Goal: Task Accomplishment & Management: Manage account settings

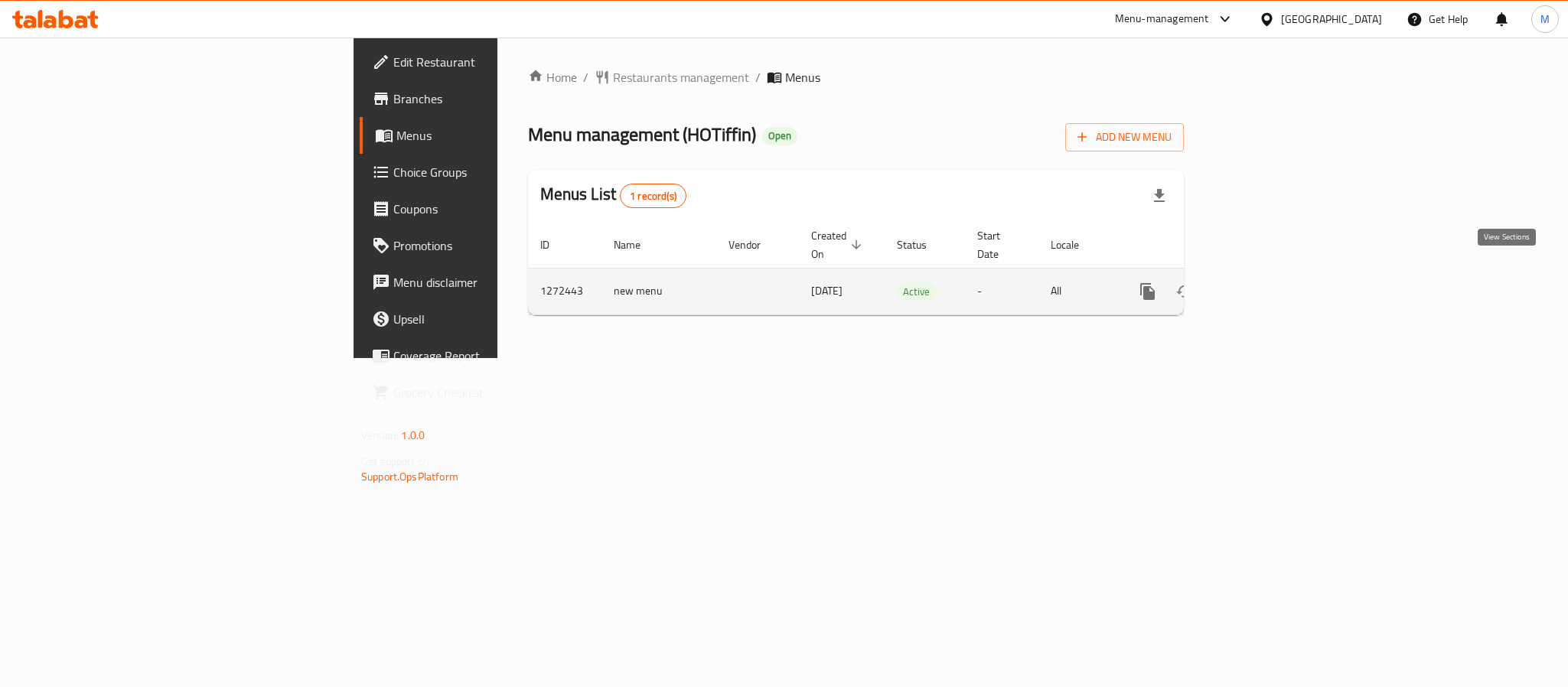
click at [1267, 283] on icon "enhanced table" at bounding box center [1257, 291] width 18 height 18
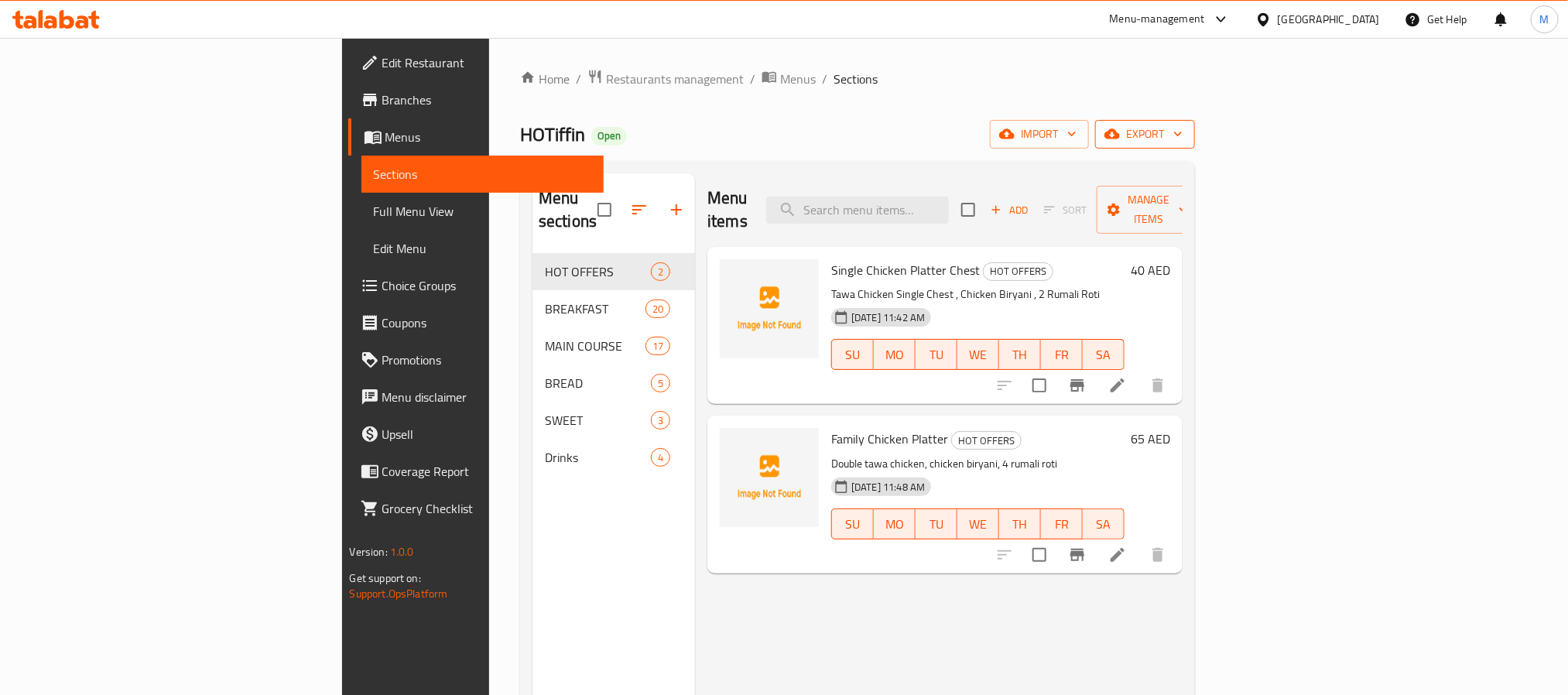
click at [1182, 133] on span "export" at bounding box center [1145, 134] width 75 height 20
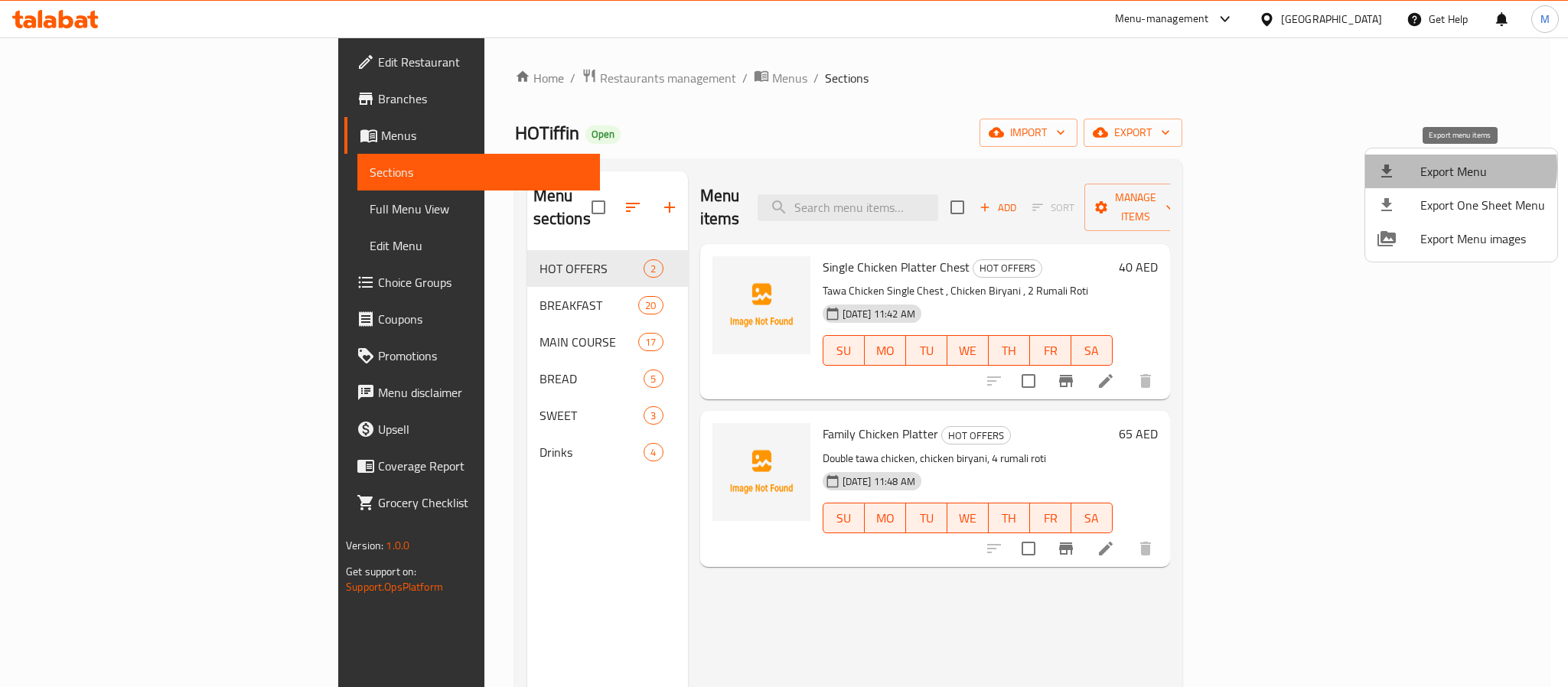
click at [1447, 168] on span "Export Menu" at bounding box center [1482, 171] width 125 height 18
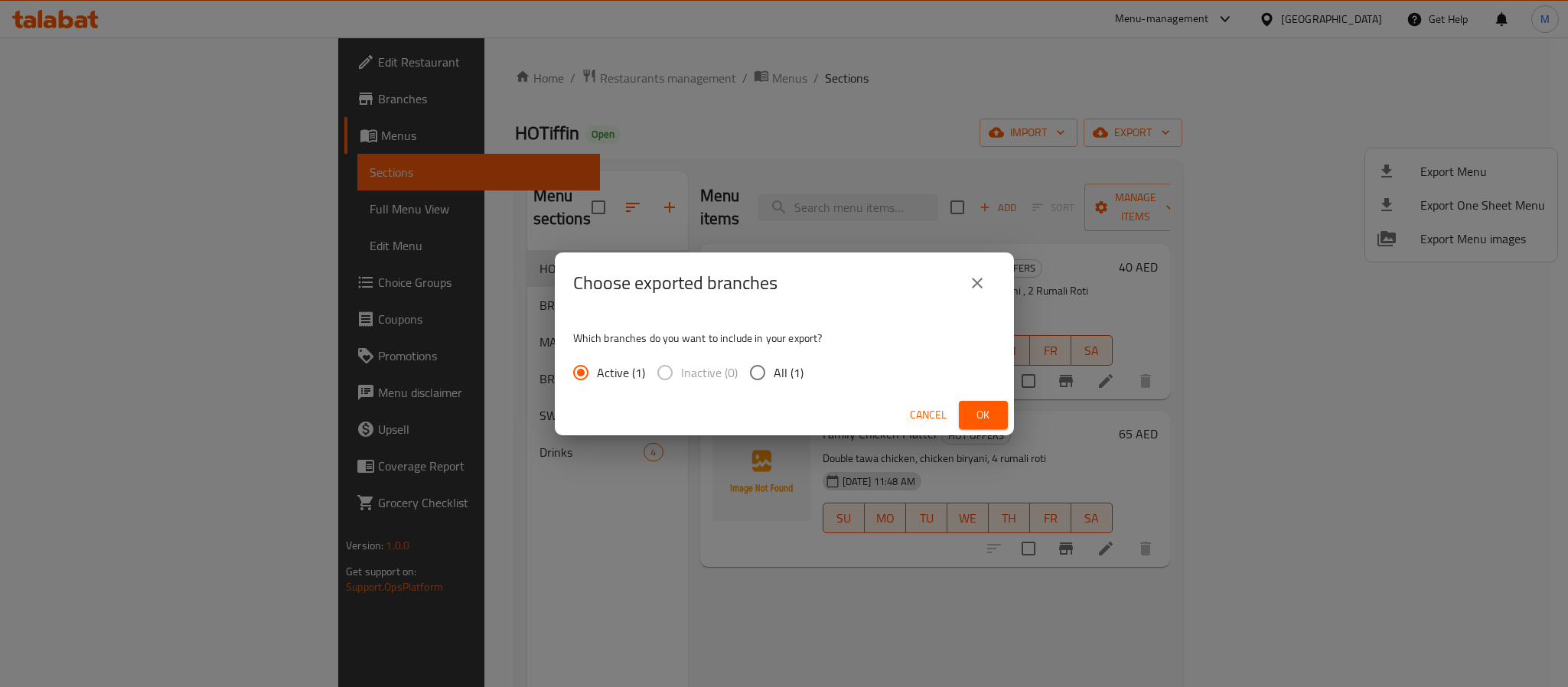
drag, startPoint x: 791, startPoint y: 365, endPoint x: 824, endPoint y: 376, distance: 34.8
click at [790, 365] on span "All (1)" at bounding box center [789, 372] width 30 height 18
click at [774, 365] on input "All (1)" at bounding box center [757, 372] width 32 height 32
radio input "true"
click at [994, 416] on span "Ok" at bounding box center [984, 415] width 25 height 19
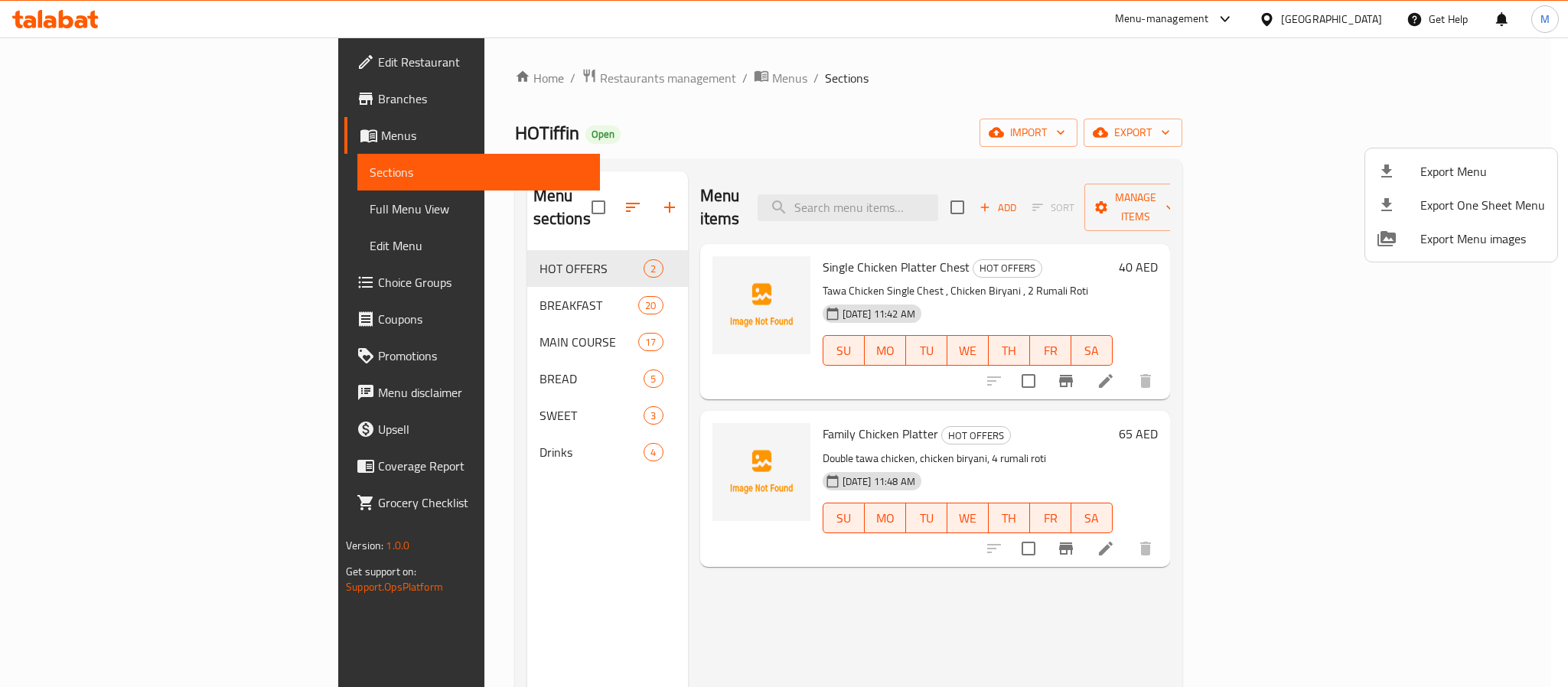
click at [430, 278] on div at bounding box center [784, 343] width 1568 height 687
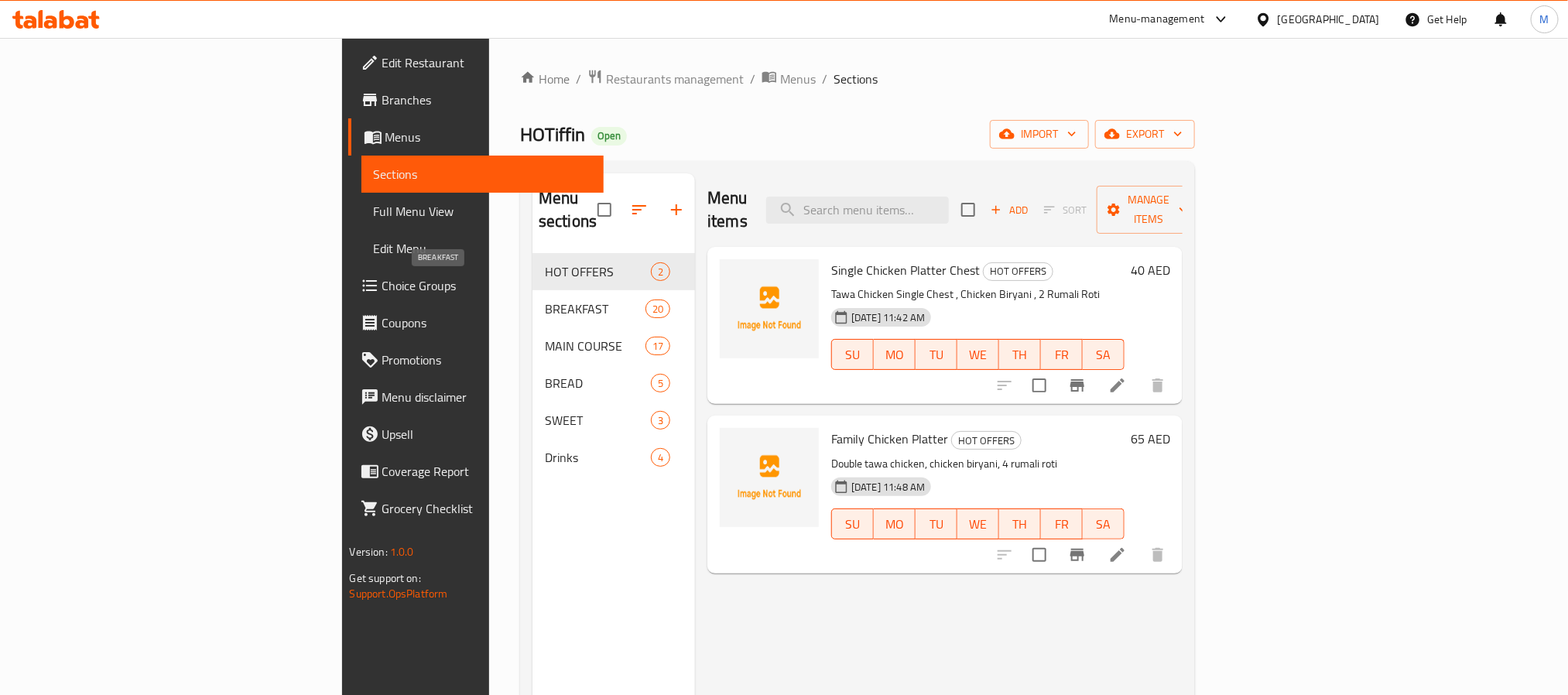
click at [545, 299] on span "BREAKFAST" at bounding box center [595, 308] width 100 height 19
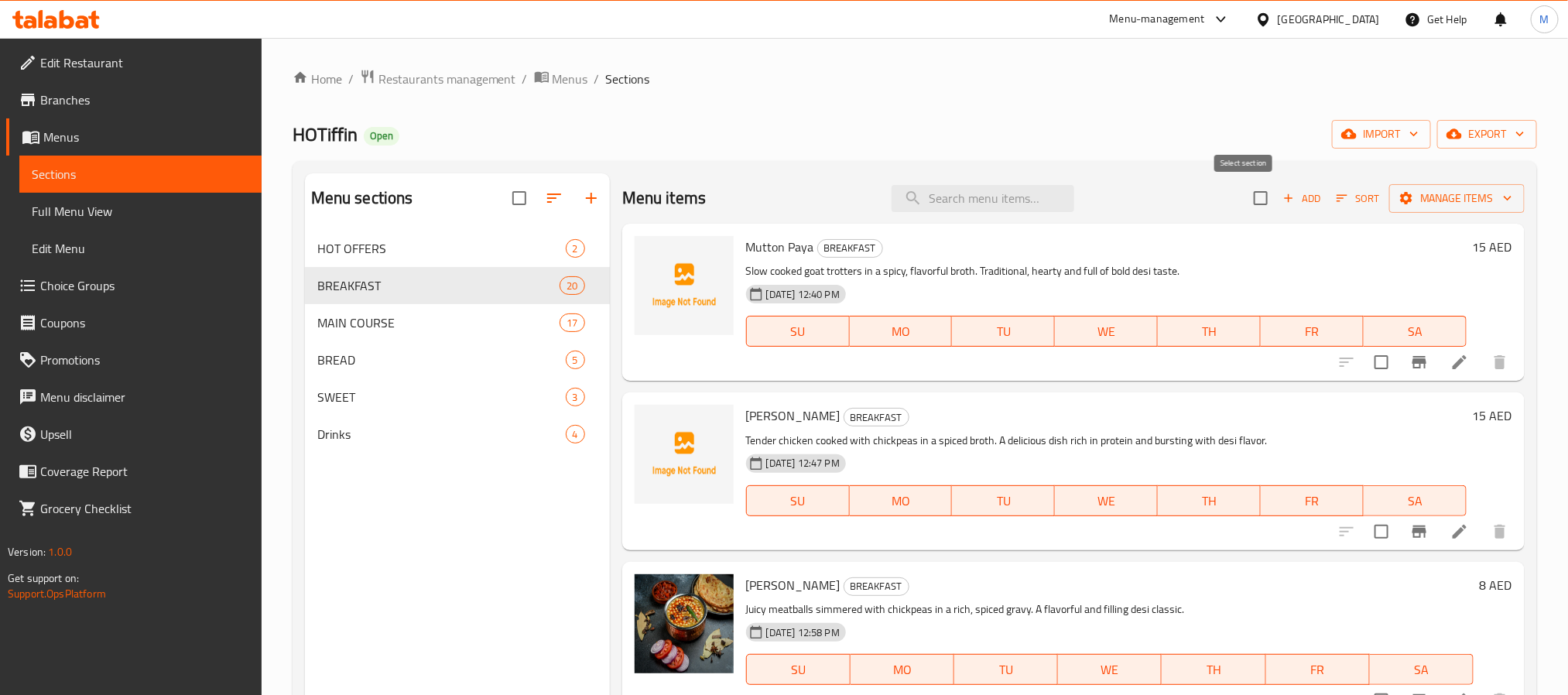
click at [1244, 202] on input "checkbox" at bounding box center [1260, 198] width 33 height 33
checkbox input "true"
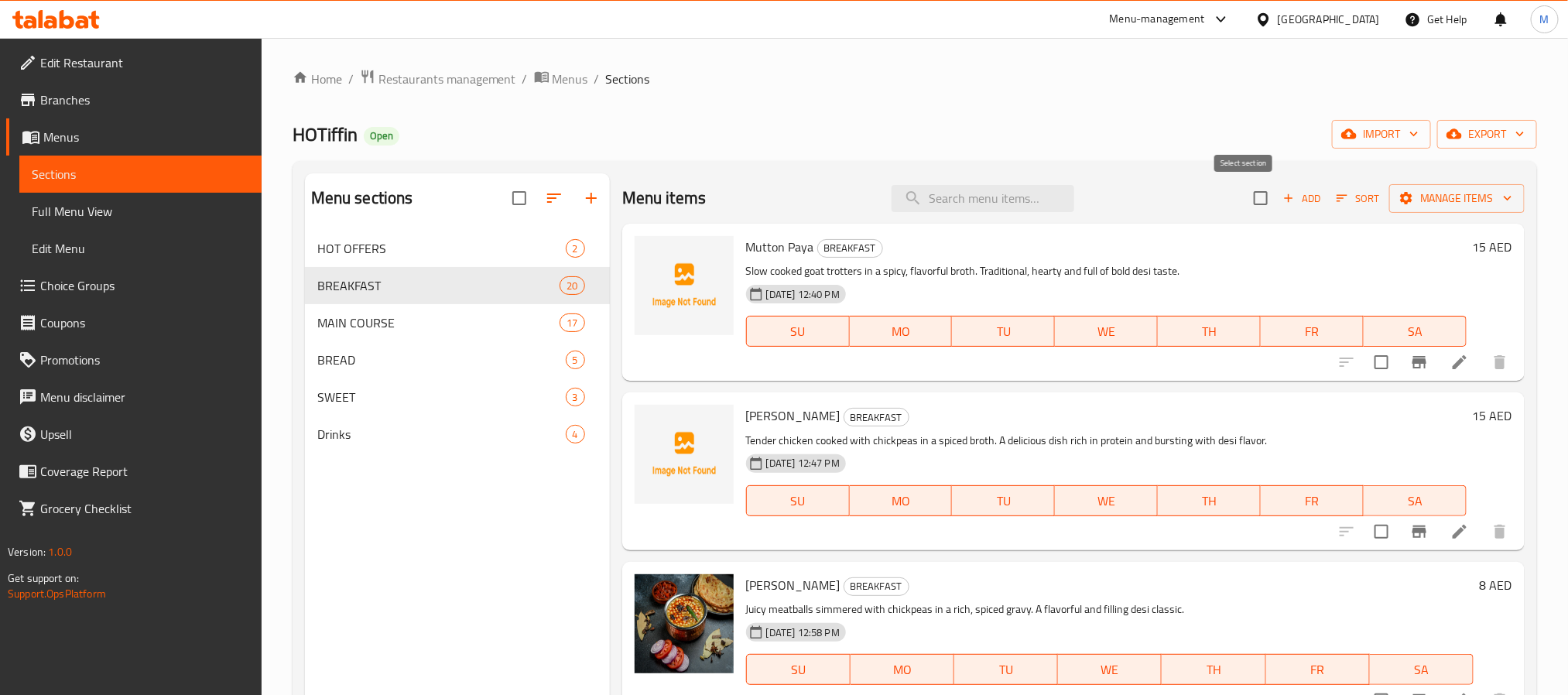
checkbox input "true"
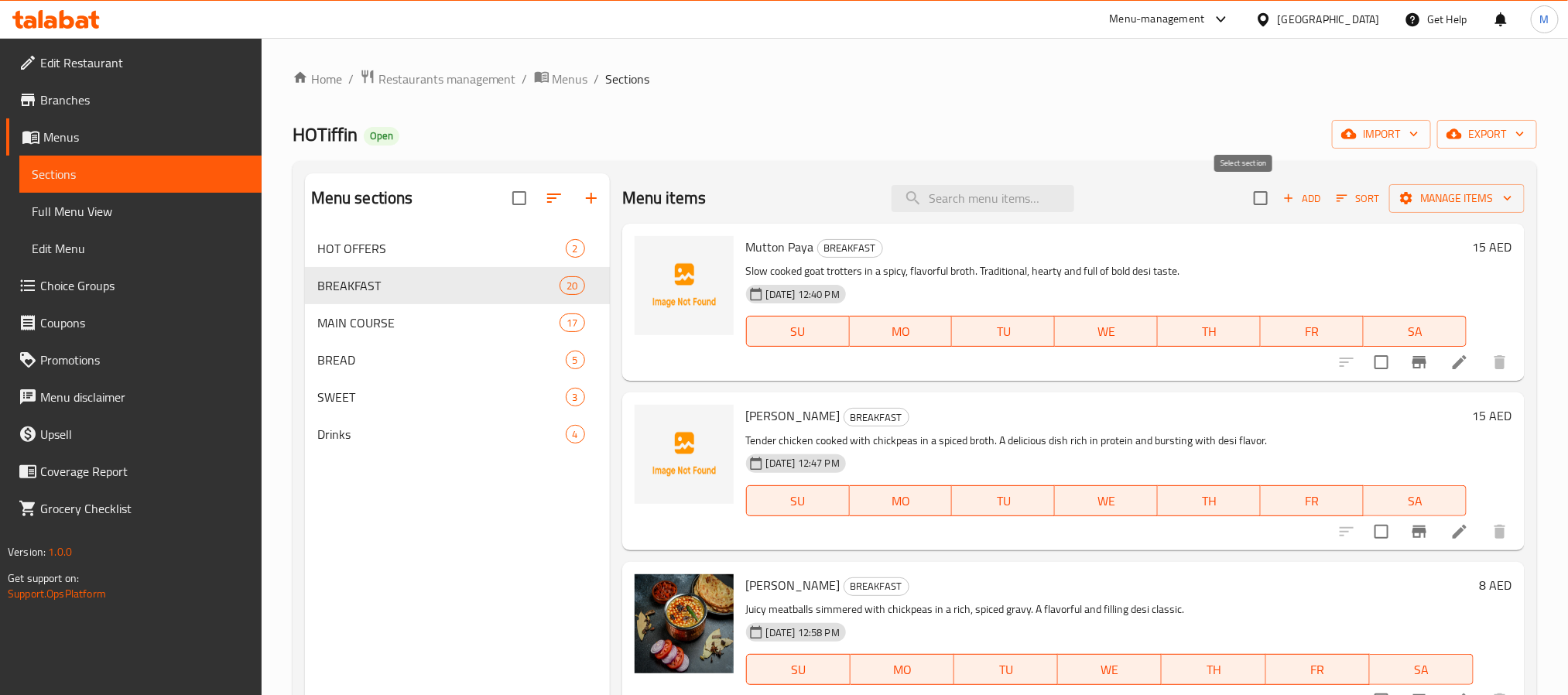
checkbox input "true"
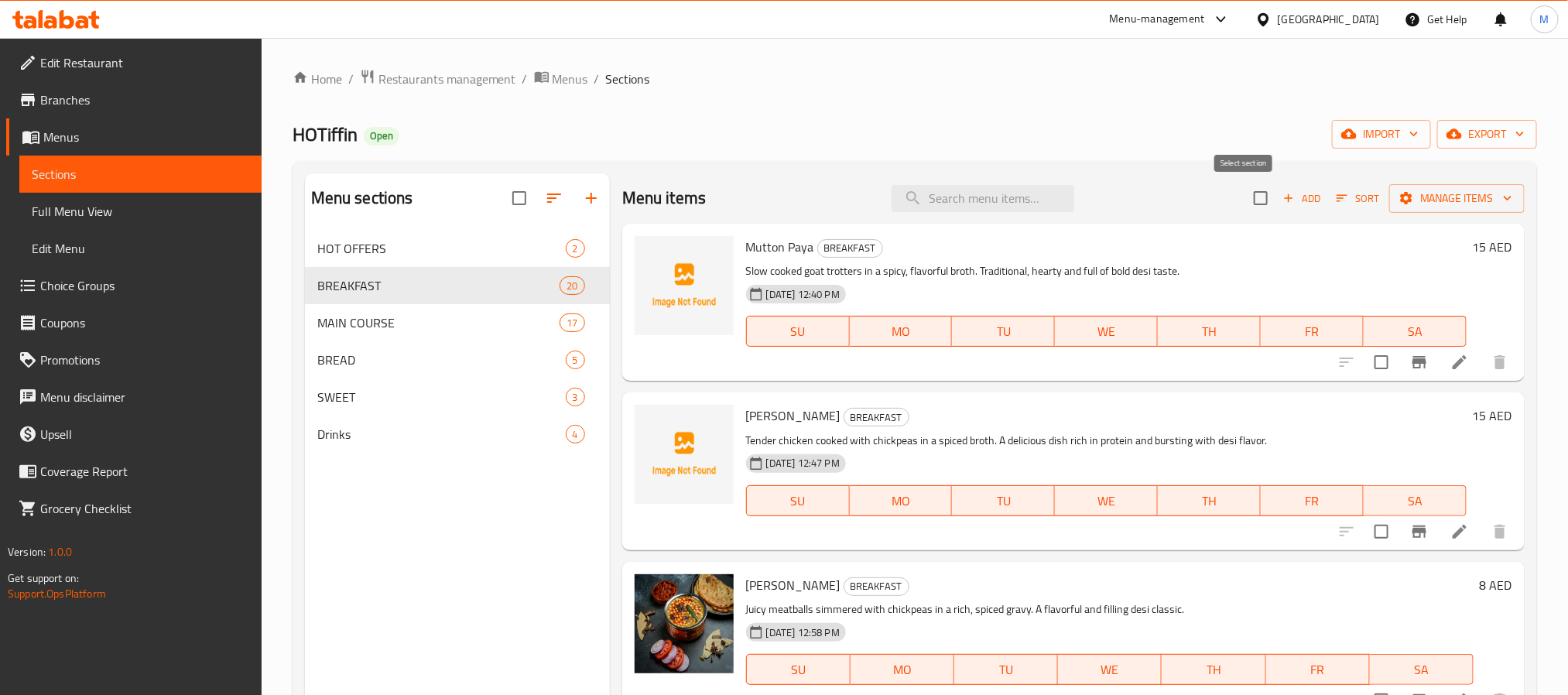
checkbox input "true"
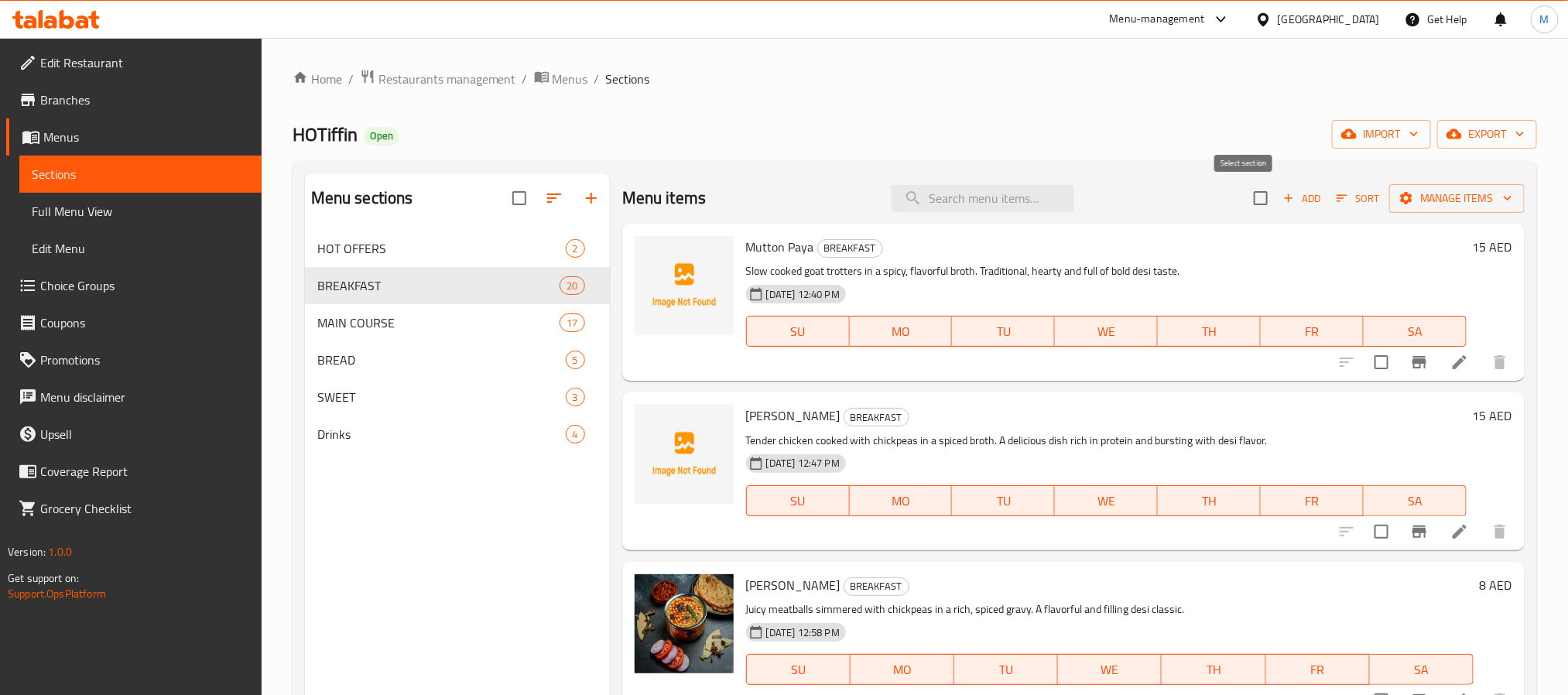
checkbox input "true"
click at [1435, 193] on span "Manage items" at bounding box center [1456, 199] width 111 height 20
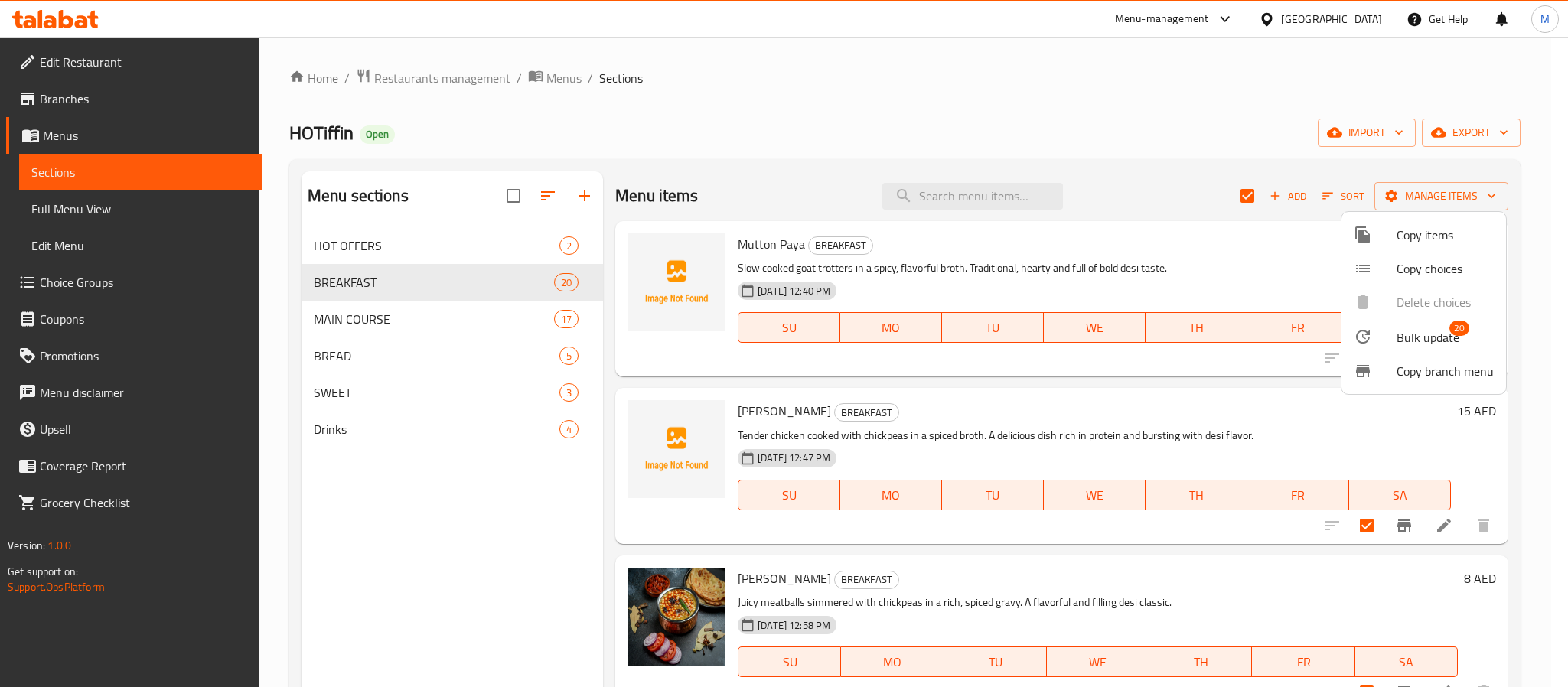
click at [1406, 338] on span "Bulk update" at bounding box center [1428, 337] width 63 height 18
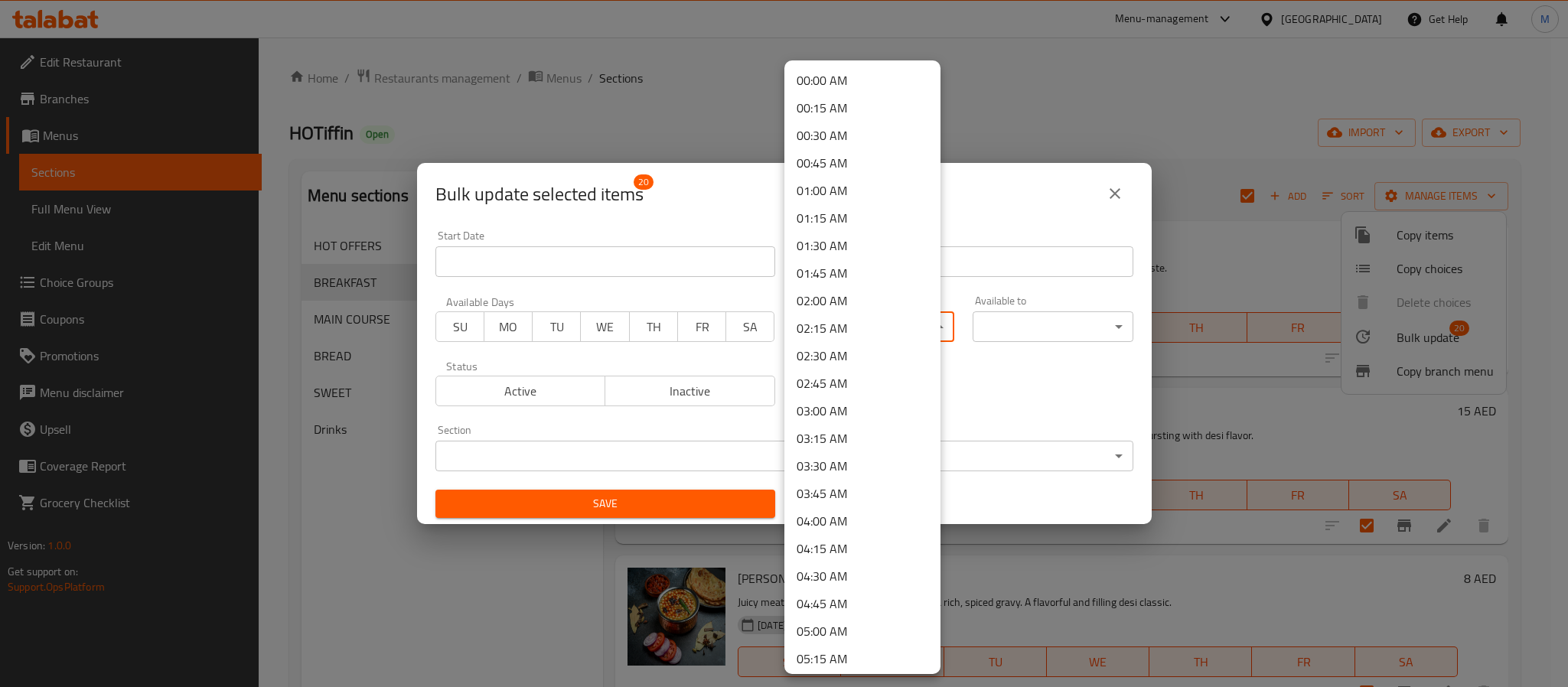
click at [813, 322] on body "​ Menu-management [GEOGRAPHIC_DATA] Get Help M Edit Restaurant Branches Menus S…" at bounding box center [784, 362] width 1568 height 649
click at [847, 166] on li "06:00 AM" at bounding box center [863, 167] width 156 height 27
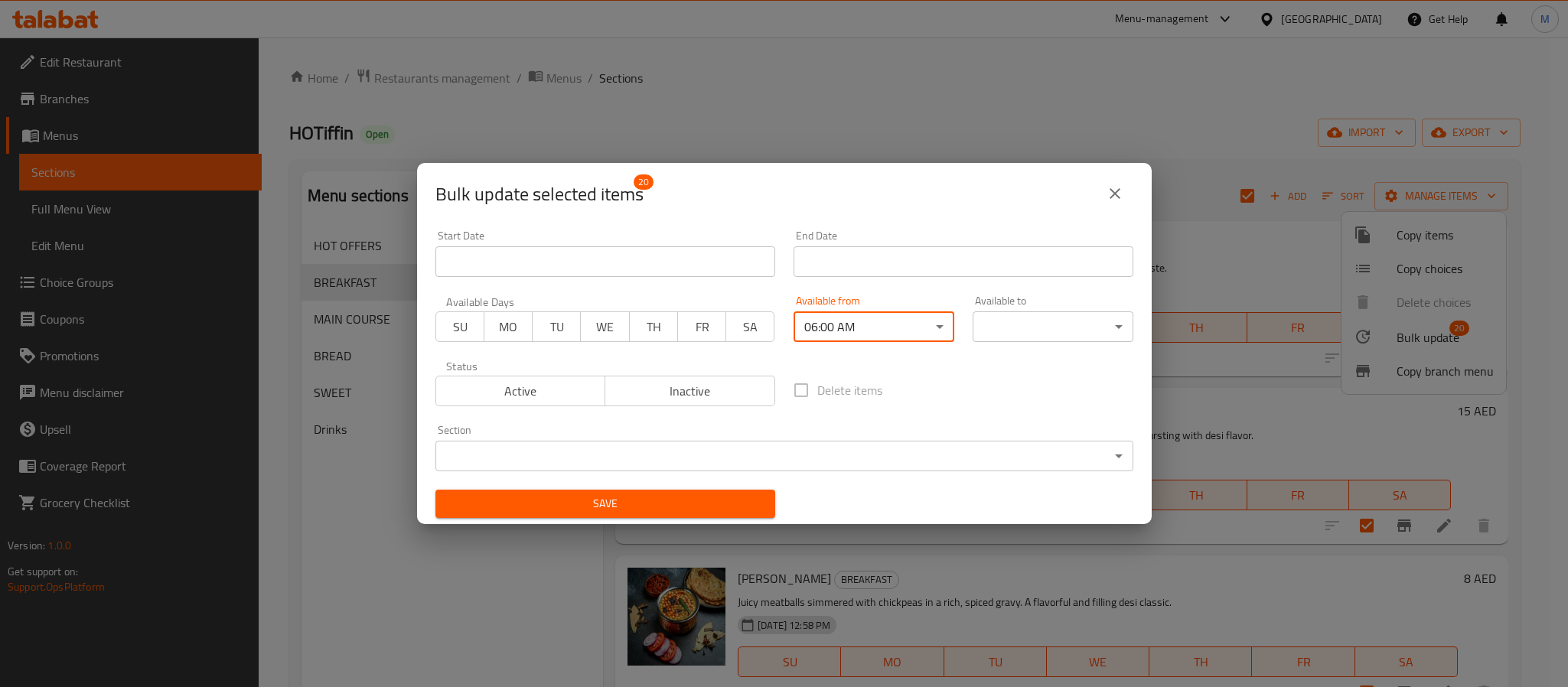
click at [1054, 328] on body "​ Menu-management [GEOGRAPHIC_DATA] Get Help M Edit Restaurant Branches Menus S…" at bounding box center [784, 362] width 1568 height 649
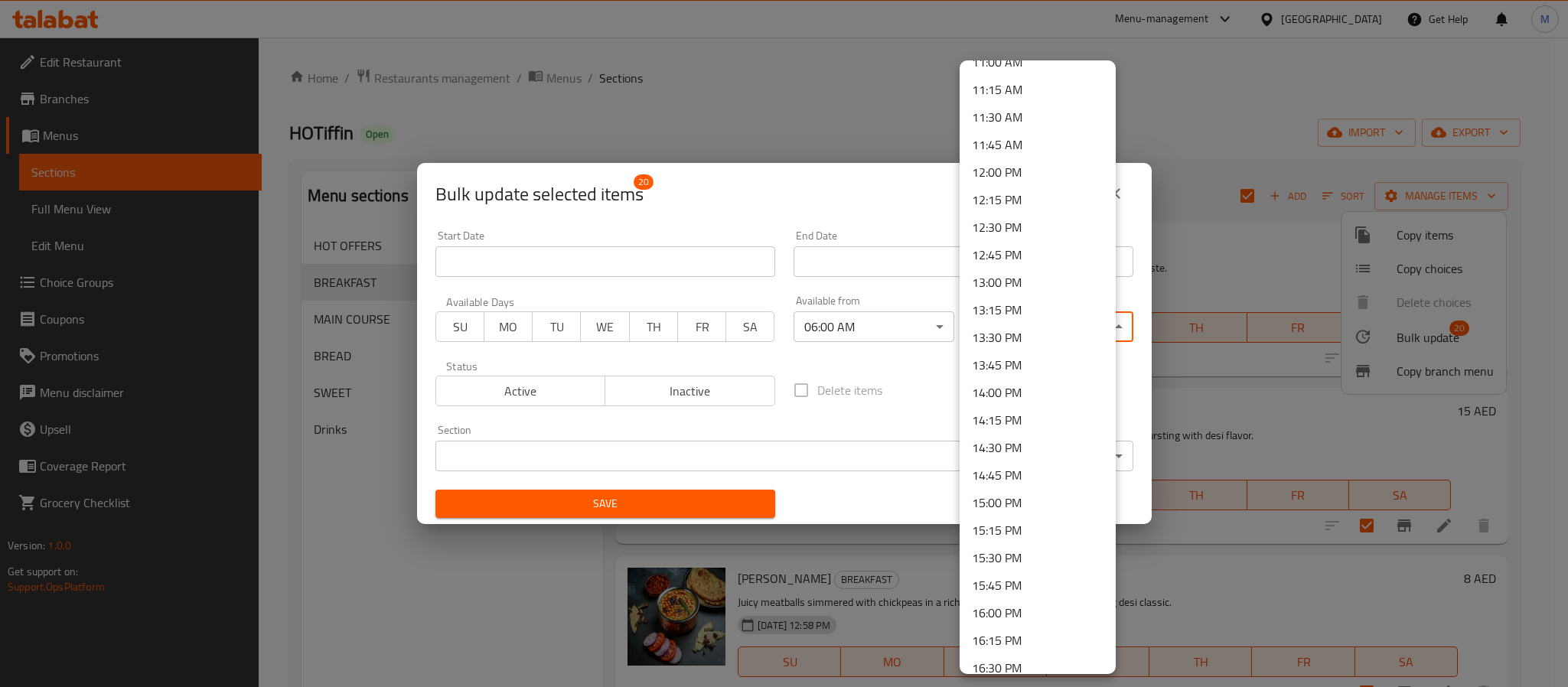
scroll to position [1033, 0]
click at [1021, 376] on li "12:00 PM" at bounding box center [1037, 369] width 156 height 27
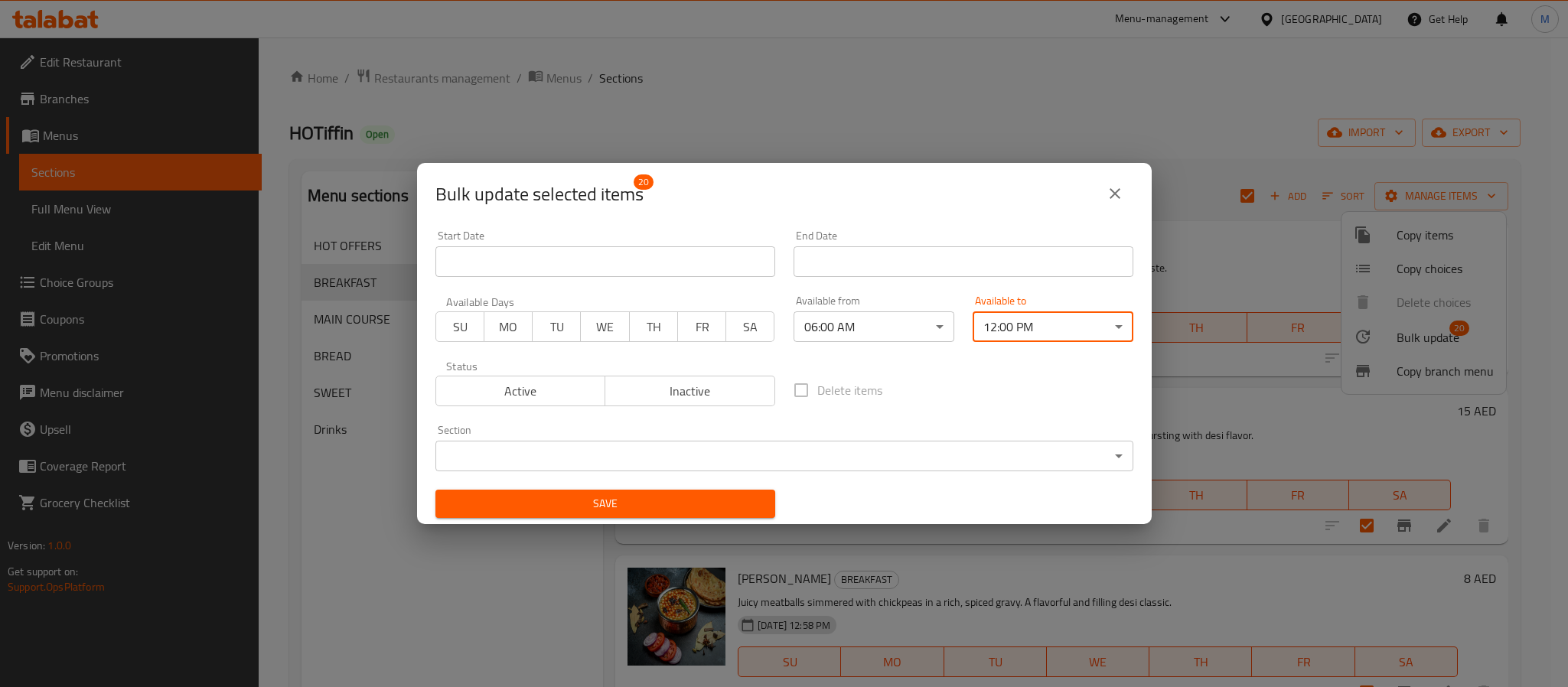
click at [639, 497] on span "Save" at bounding box center [605, 504] width 315 height 19
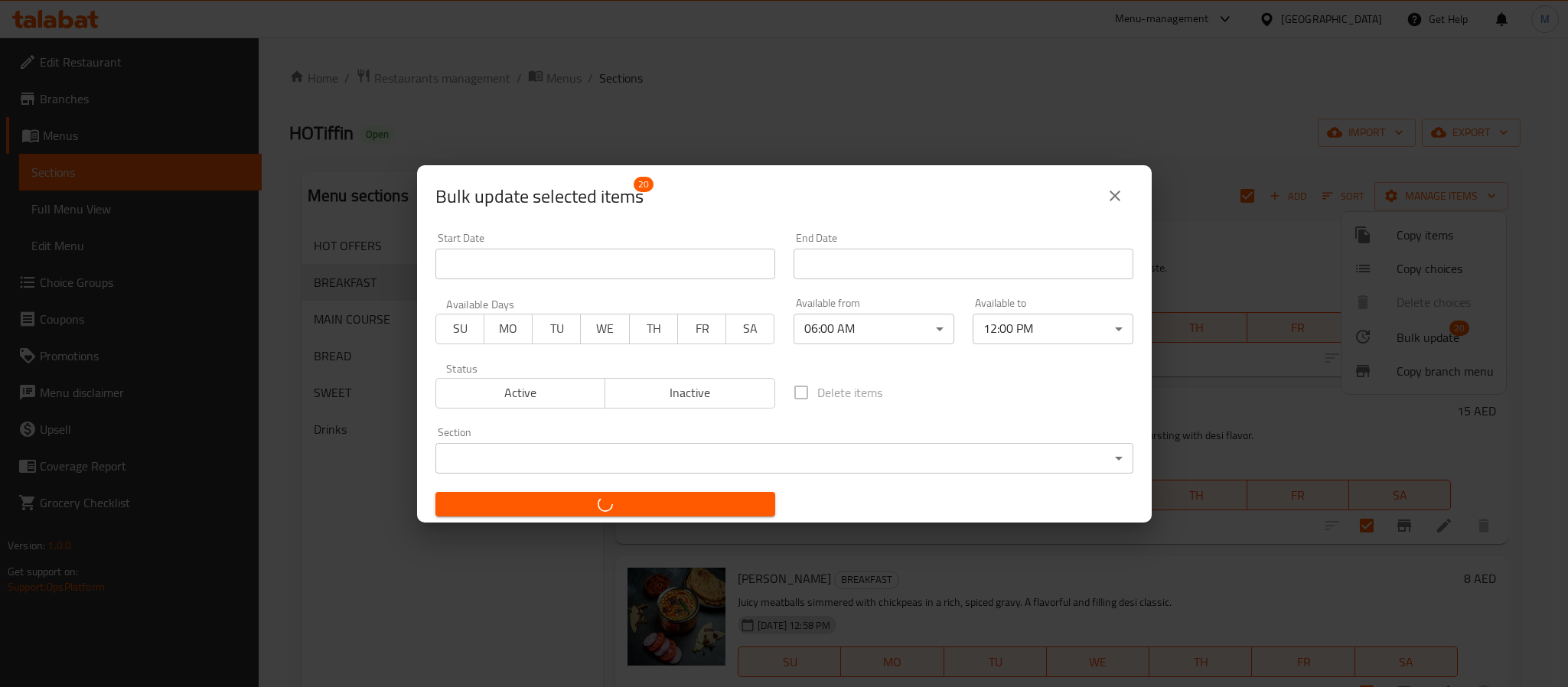
checkbox input "false"
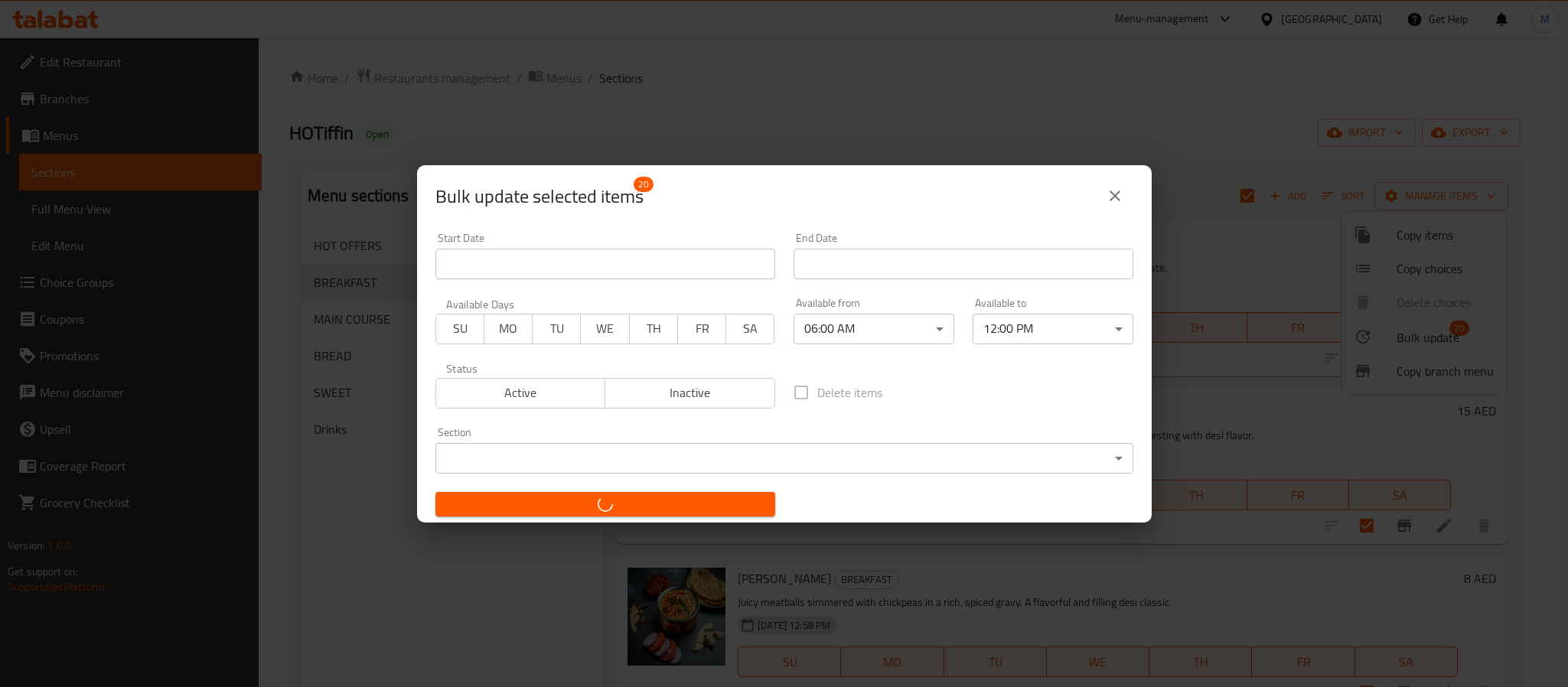
checkbox input "false"
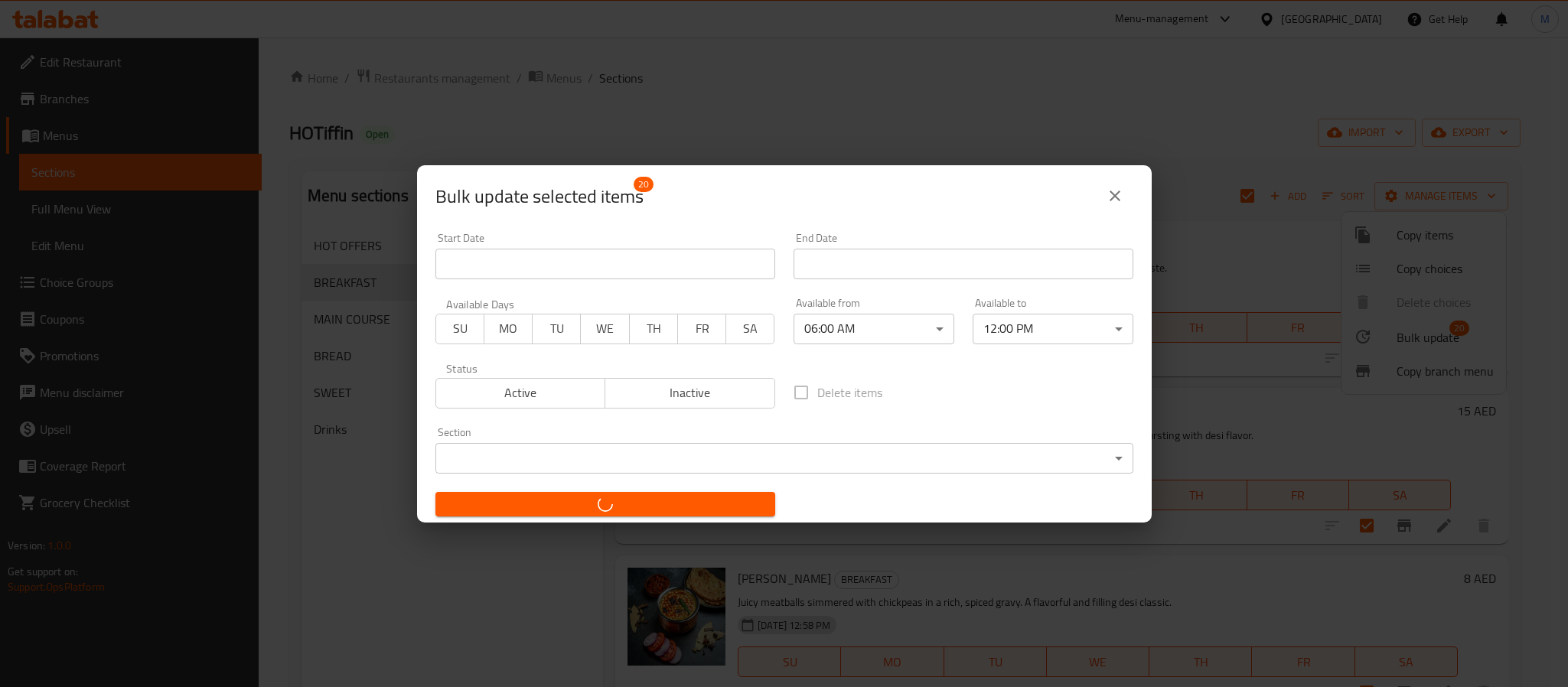
checkbox input "false"
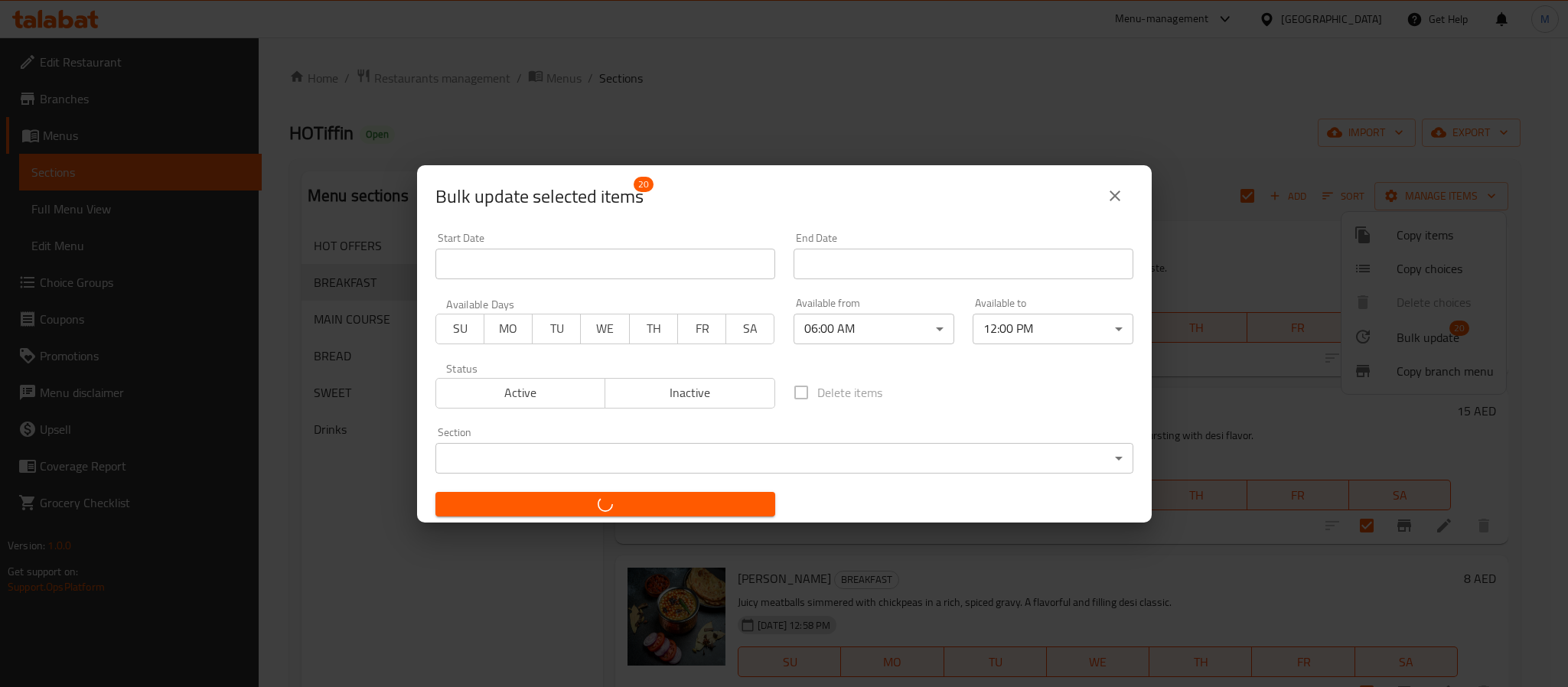
checkbox input "false"
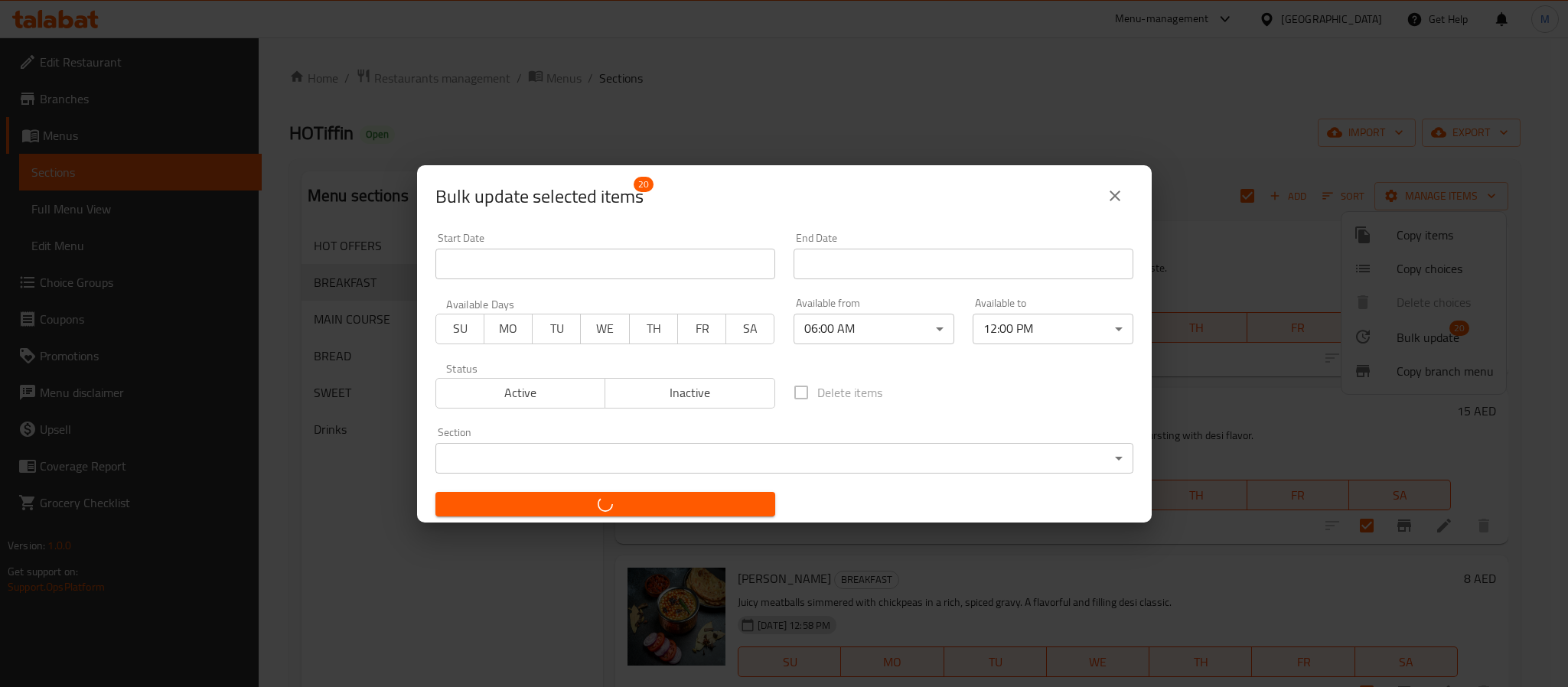
checkbox input "false"
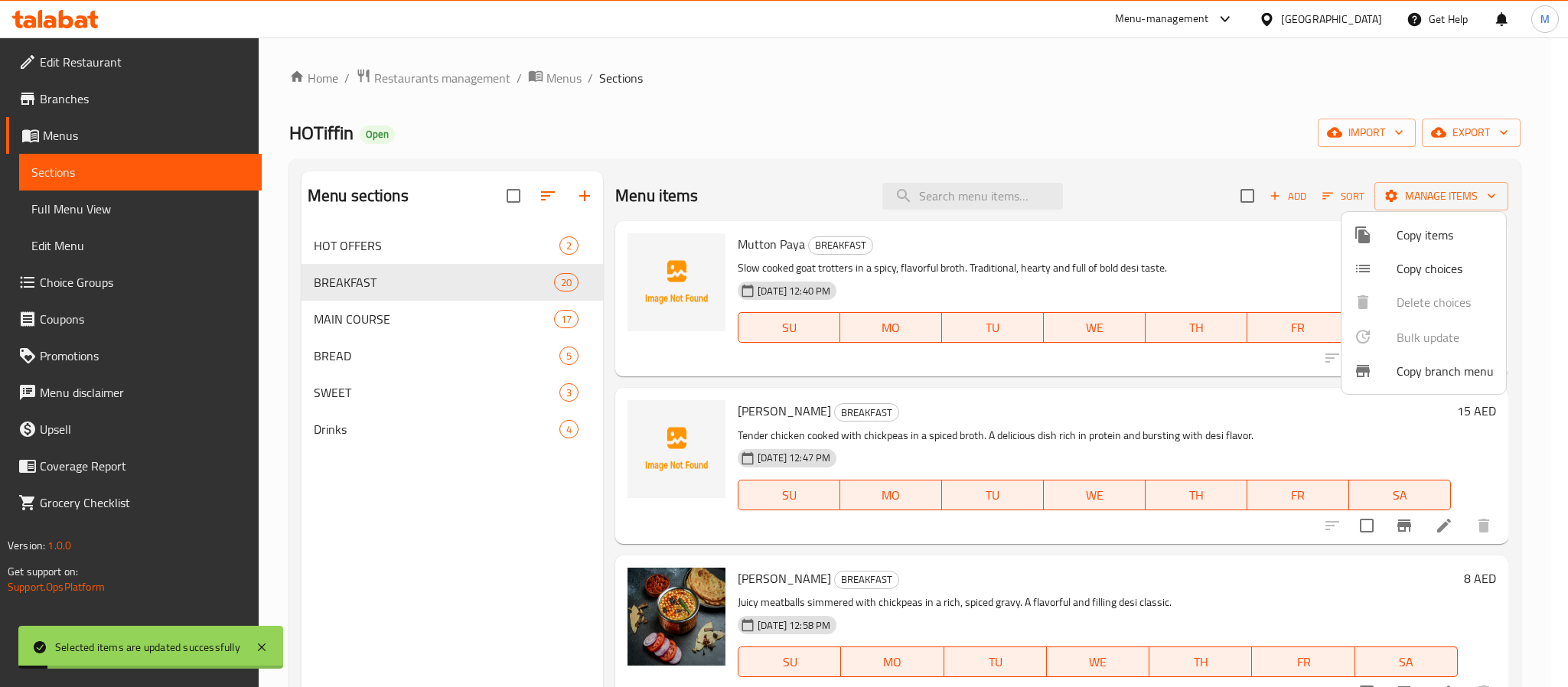
click at [1198, 149] on div at bounding box center [784, 343] width 1568 height 687
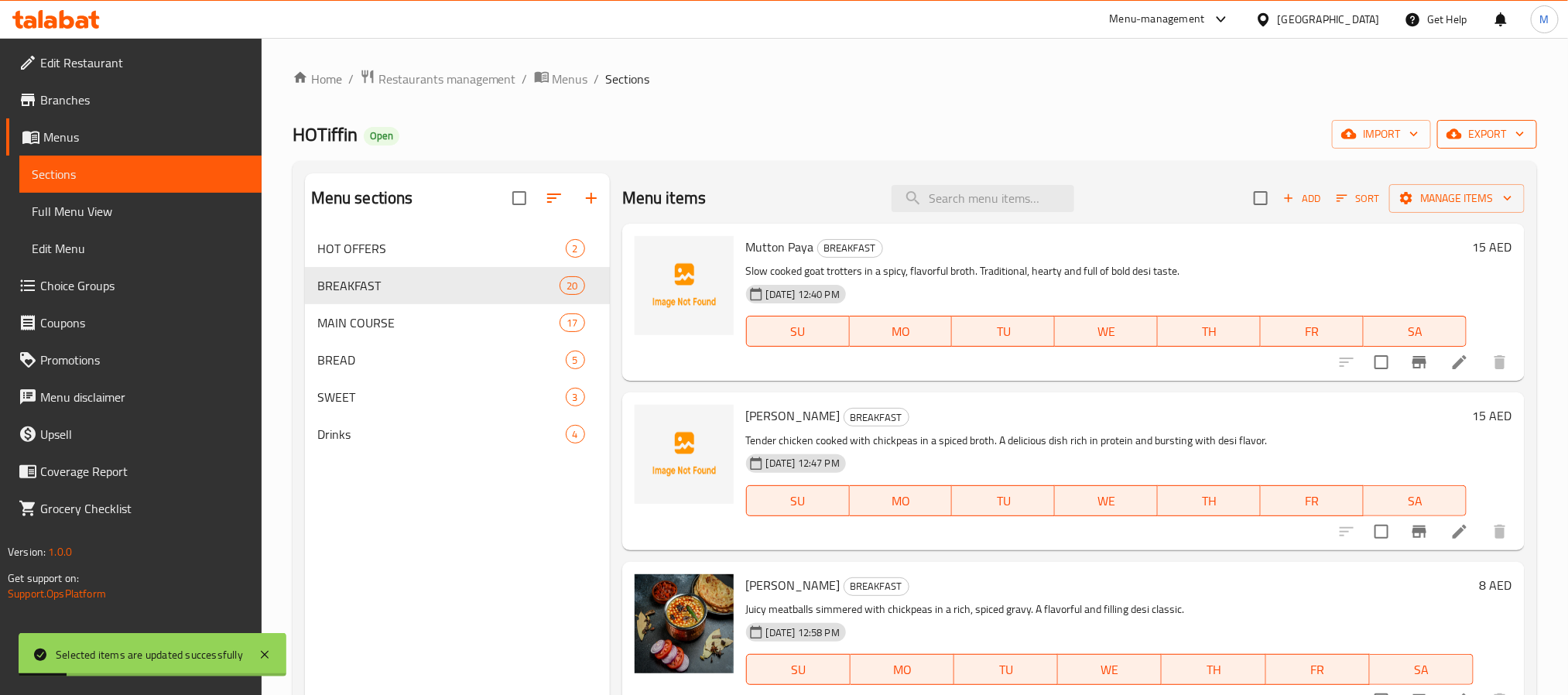
click at [1468, 137] on span "export" at bounding box center [1486, 134] width 75 height 20
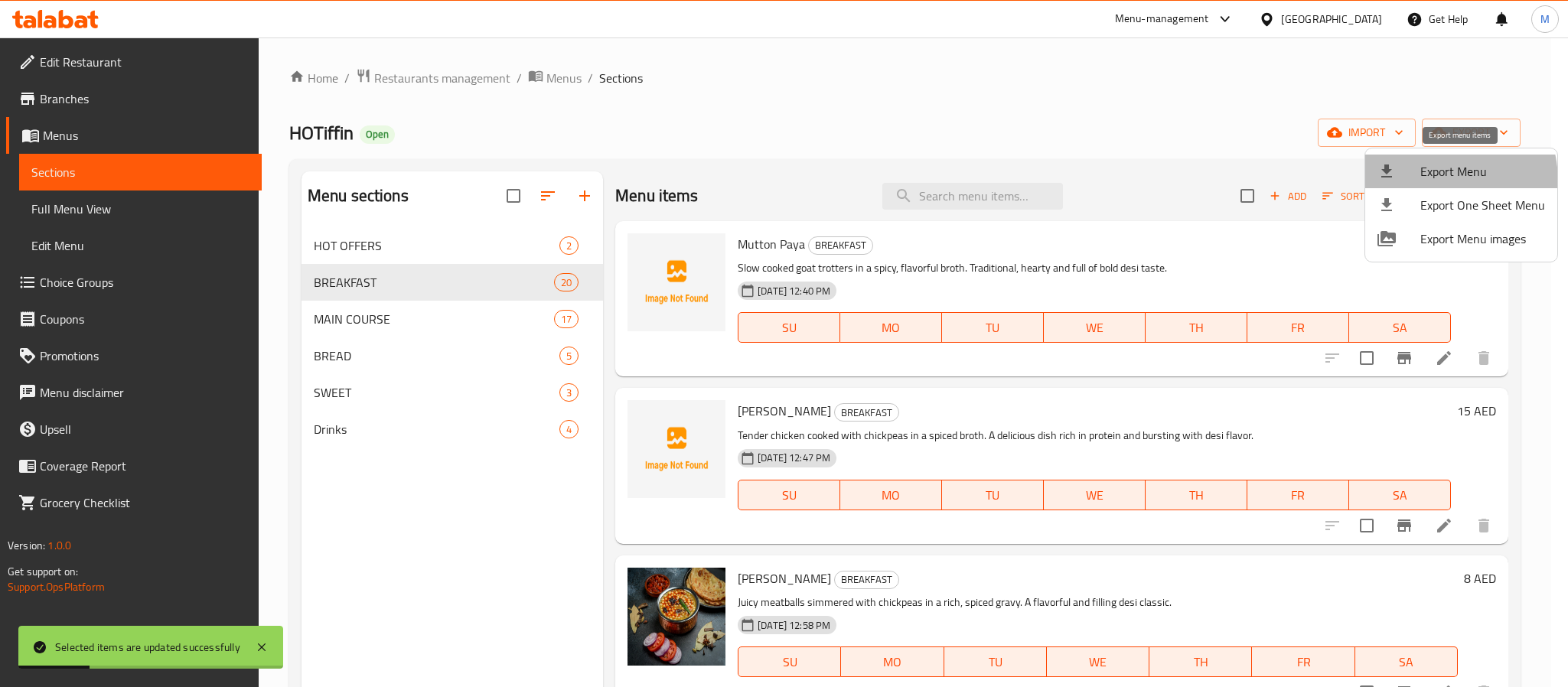
click at [1428, 181] on span "Export Menu" at bounding box center [1482, 171] width 125 height 18
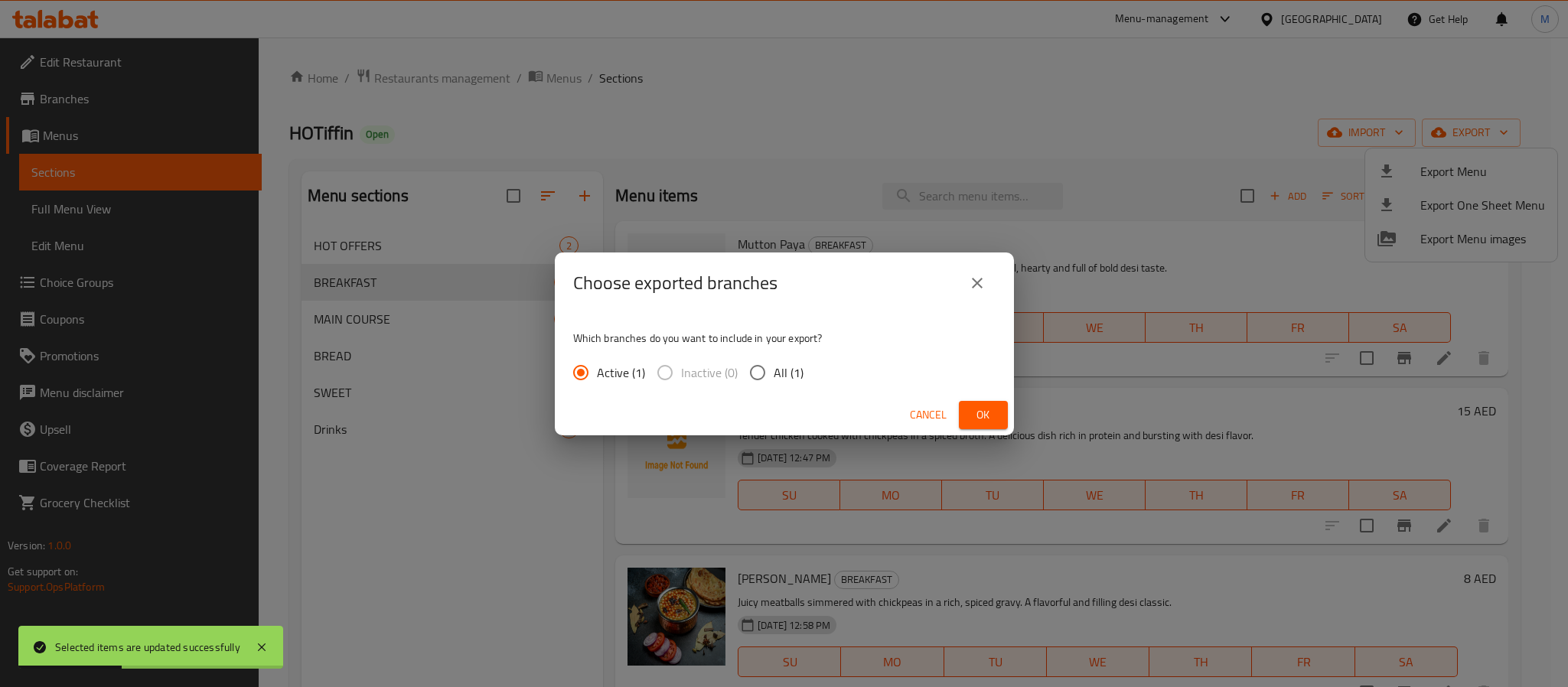
click at [785, 366] on span "All (1)" at bounding box center [789, 372] width 30 height 18
click at [774, 366] on input "All (1)" at bounding box center [757, 372] width 32 height 32
radio input "true"
click at [977, 423] on span "Ok" at bounding box center [984, 415] width 25 height 19
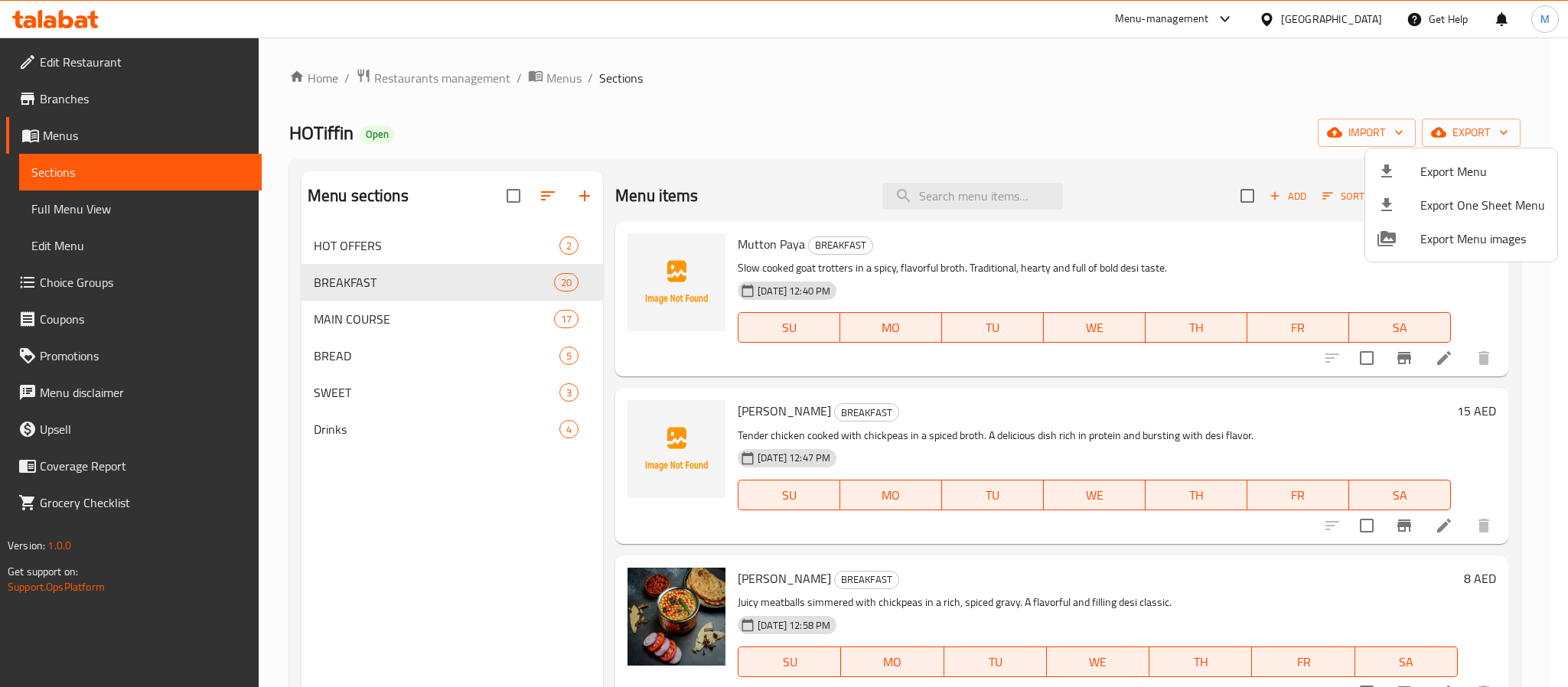
click at [1316, 24] on div at bounding box center [784, 343] width 1568 height 687
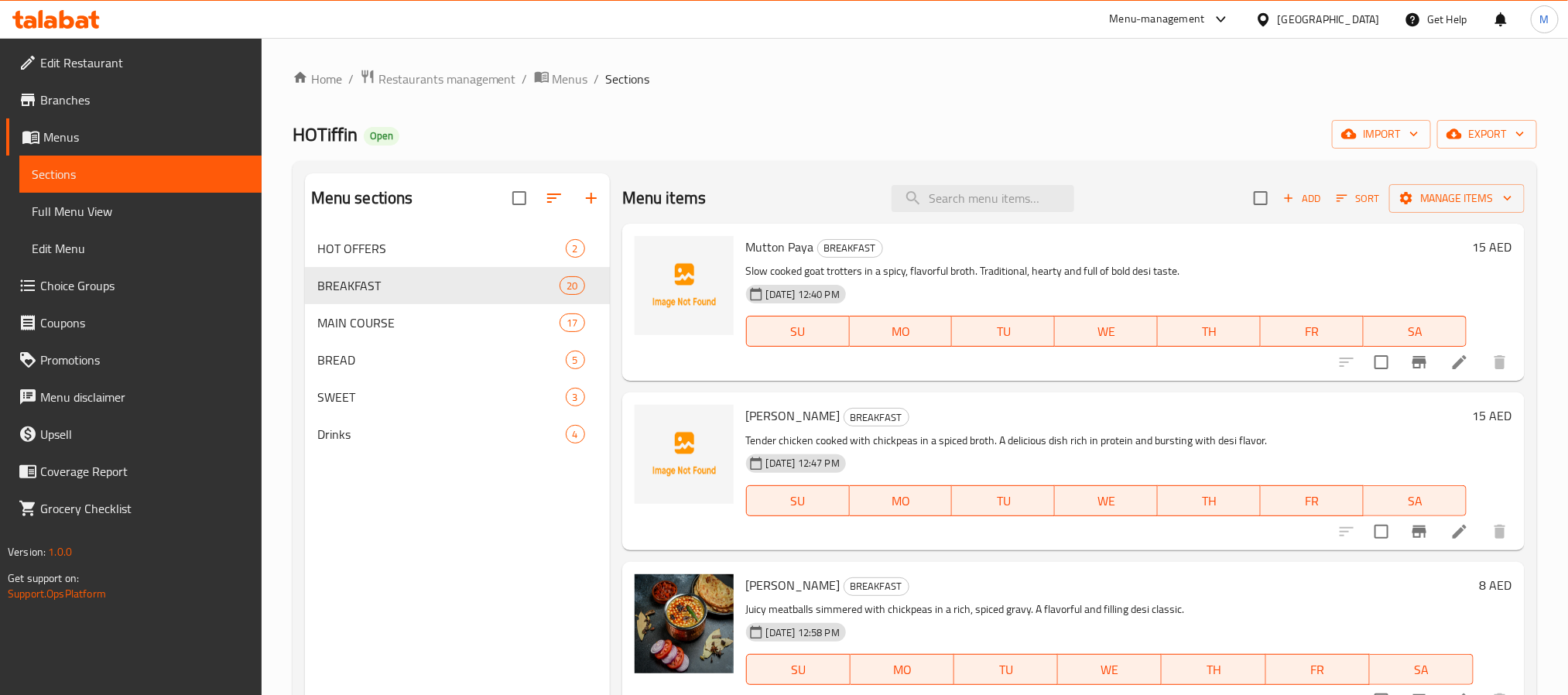
click at [1331, 21] on div "[GEOGRAPHIC_DATA]" at bounding box center [1328, 19] width 102 height 17
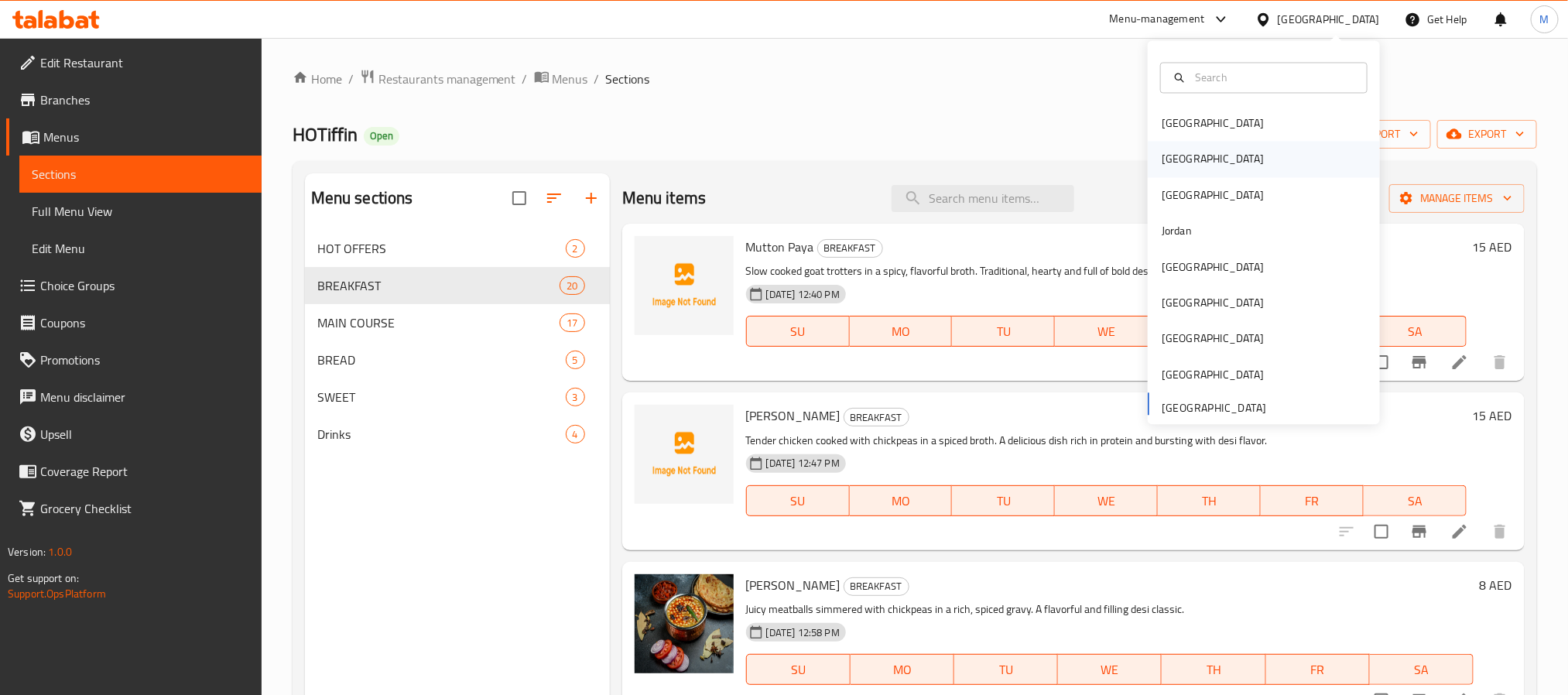
click at [1184, 167] on div "[GEOGRAPHIC_DATA]" at bounding box center [1264, 160] width 232 height 36
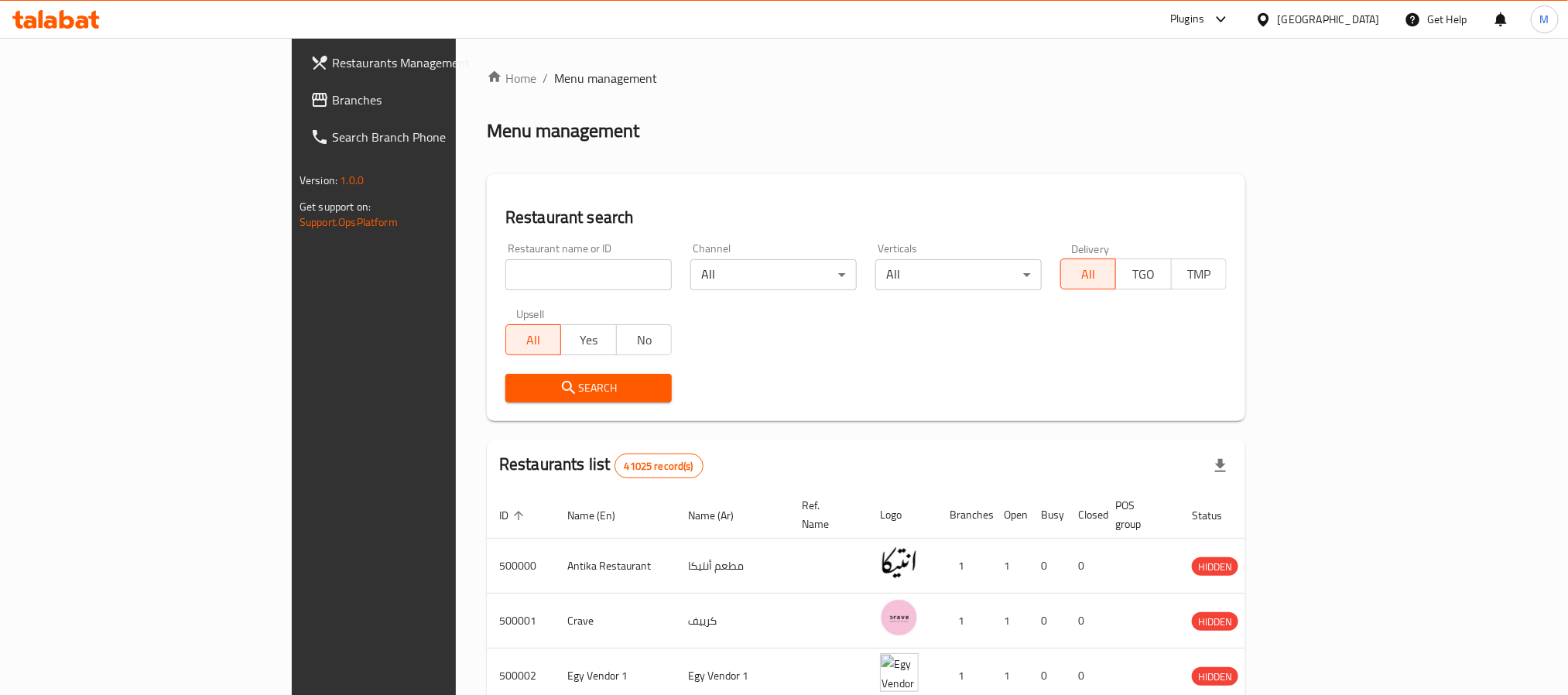
click at [505, 272] on input "search" at bounding box center [587, 274] width 166 height 31
paste input "649449"
type input "649449"
click button "Search" at bounding box center [587, 388] width 166 height 28
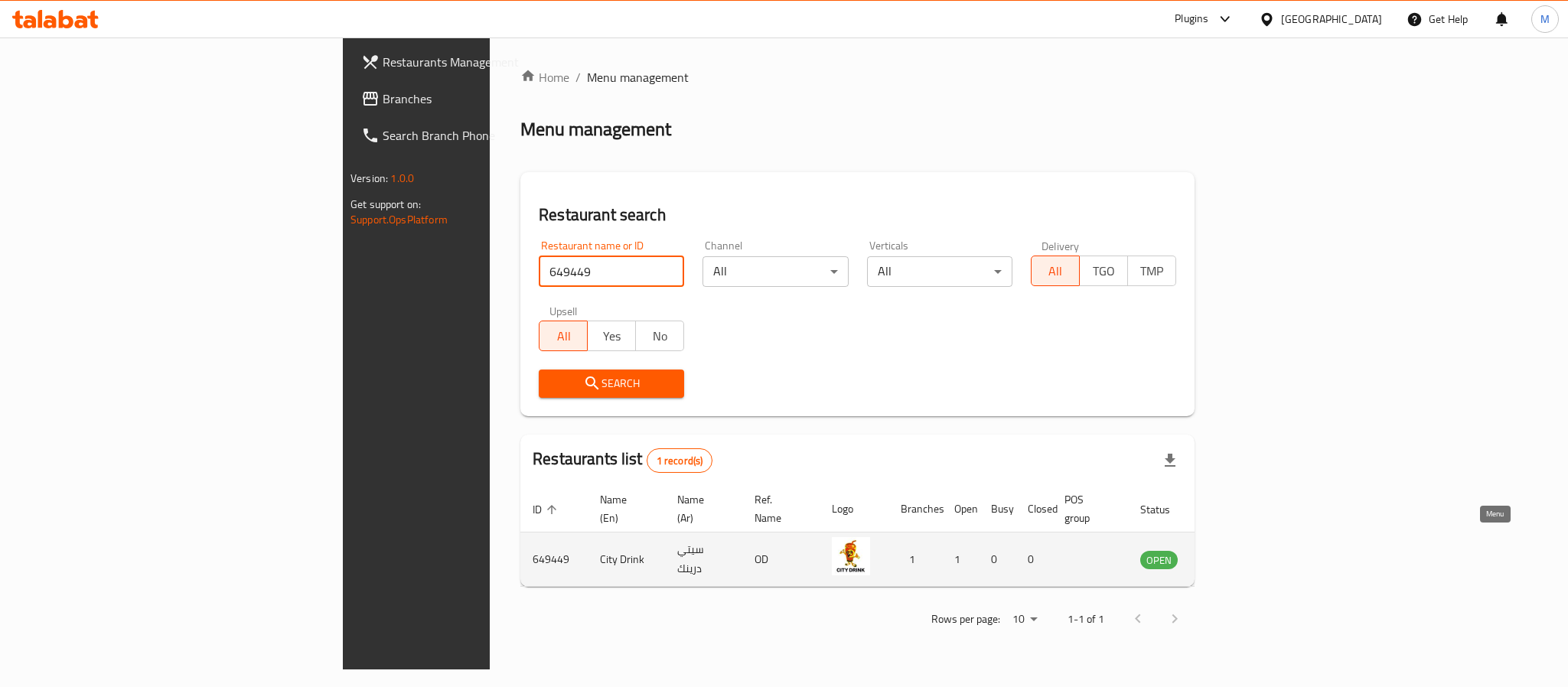
click at [1249, 550] on link "enhanced table" at bounding box center [1235, 559] width 28 height 18
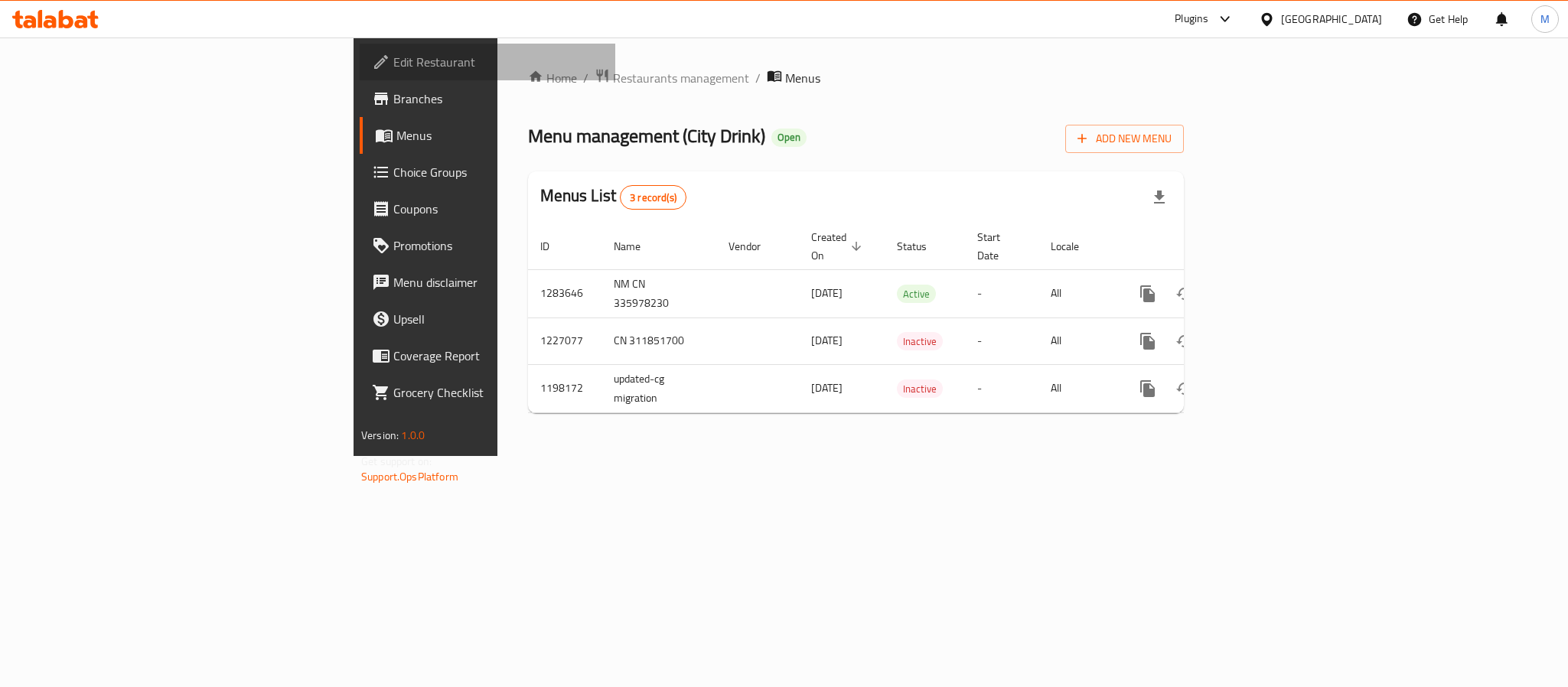
click at [393, 53] on span "Edit Restaurant" at bounding box center [498, 61] width 210 height 18
